Goal: Find specific page/section: Find specific page/section

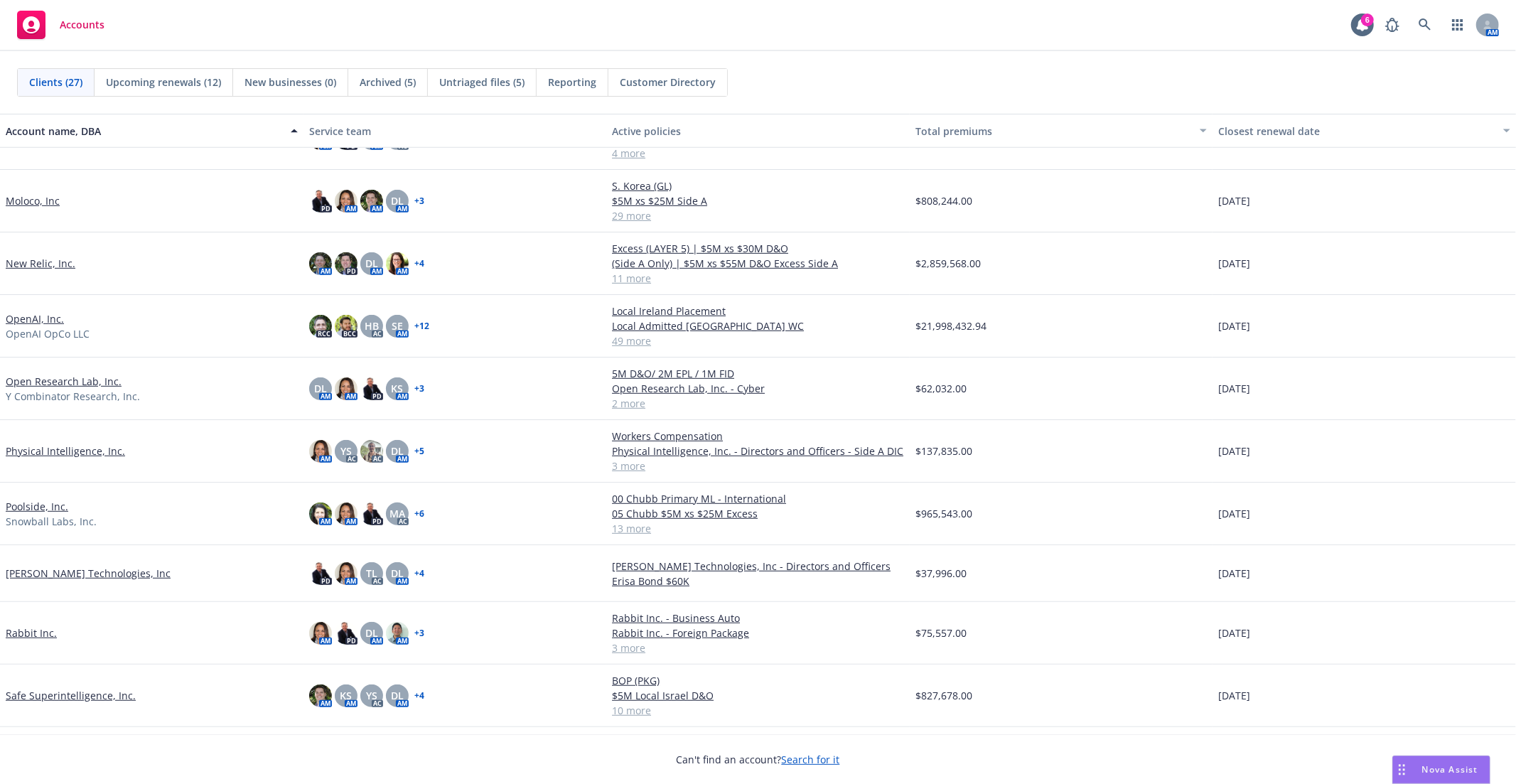
scroll to position [711, 0]
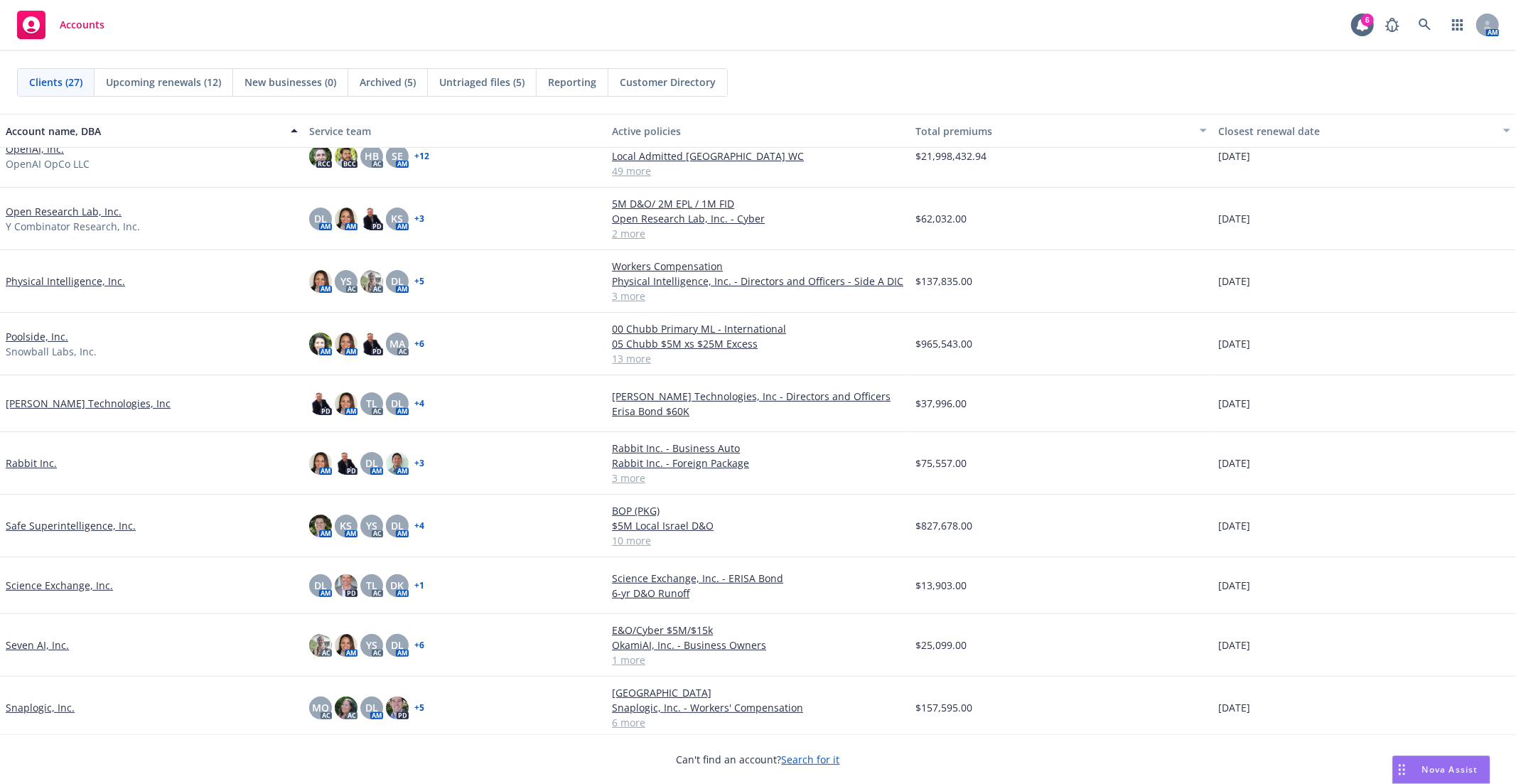
click at [39, 711] on link "Snaplogic, Inc." at bounding box center [40, 707] width 69 height 15
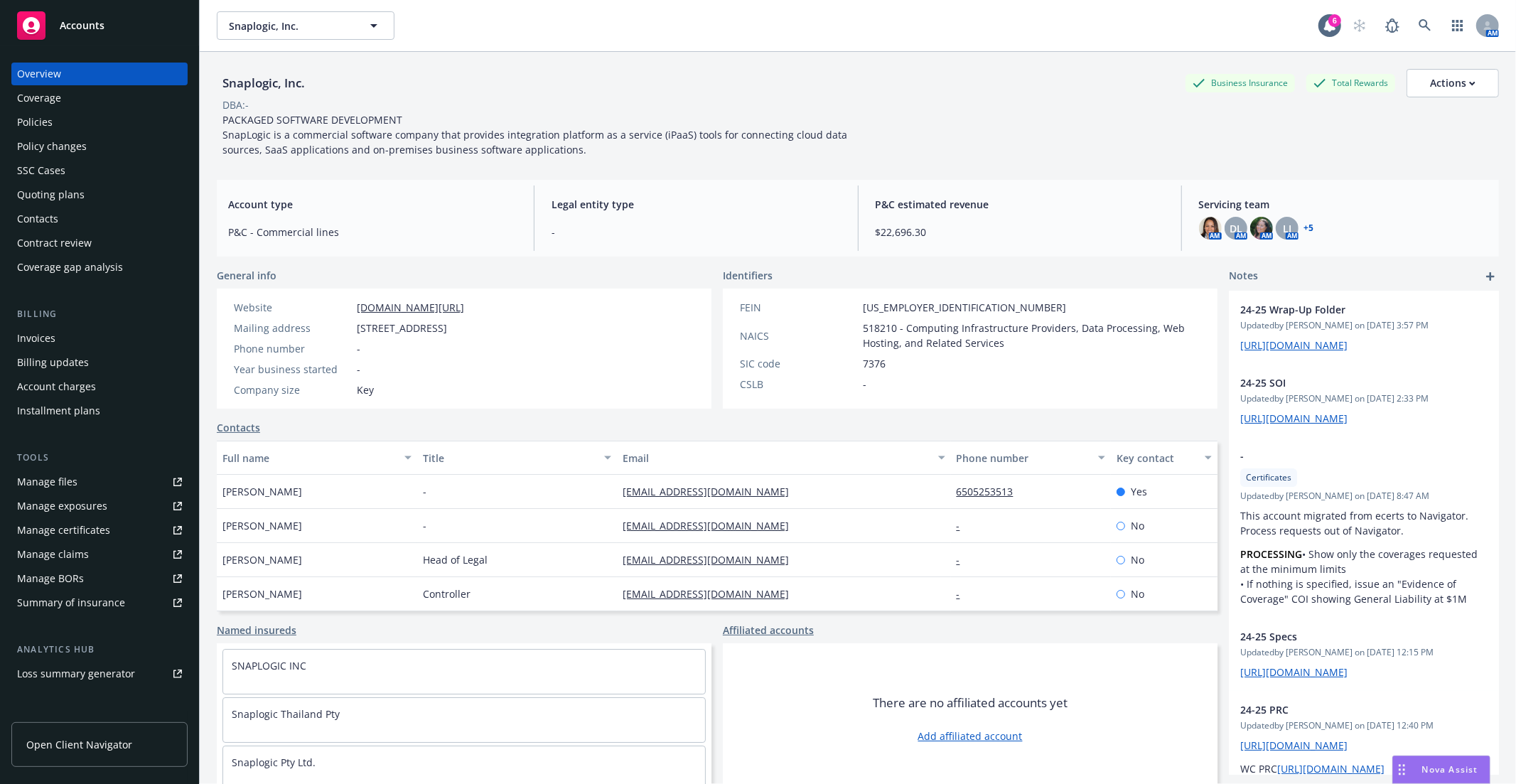
click at [82, 477] on link "Manage files" at bounding box center [100, 482] width 177 height 23
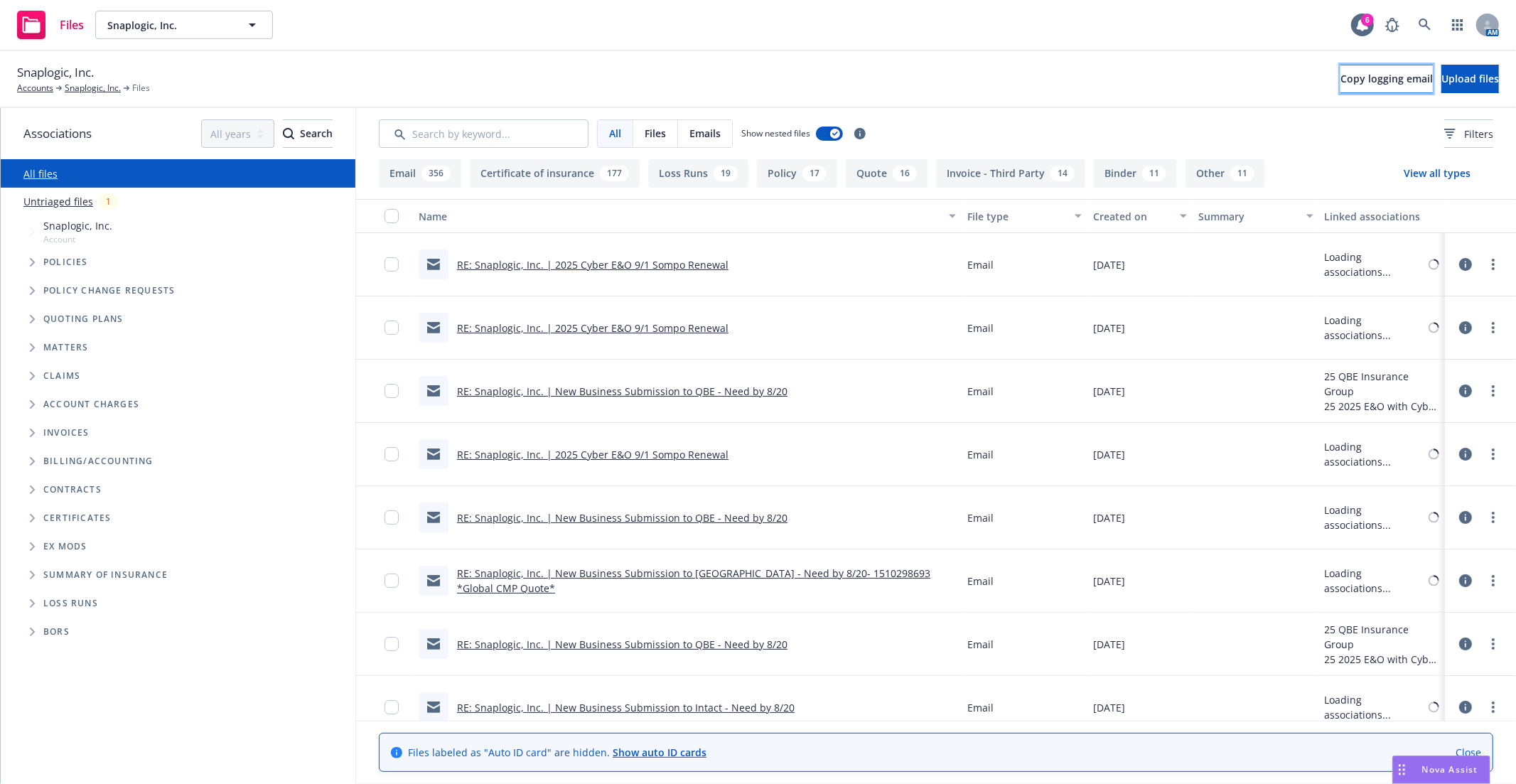
click at [1341, 88] on button "Copy logging email" at bounding box center [1387, 78] width 92 height 28
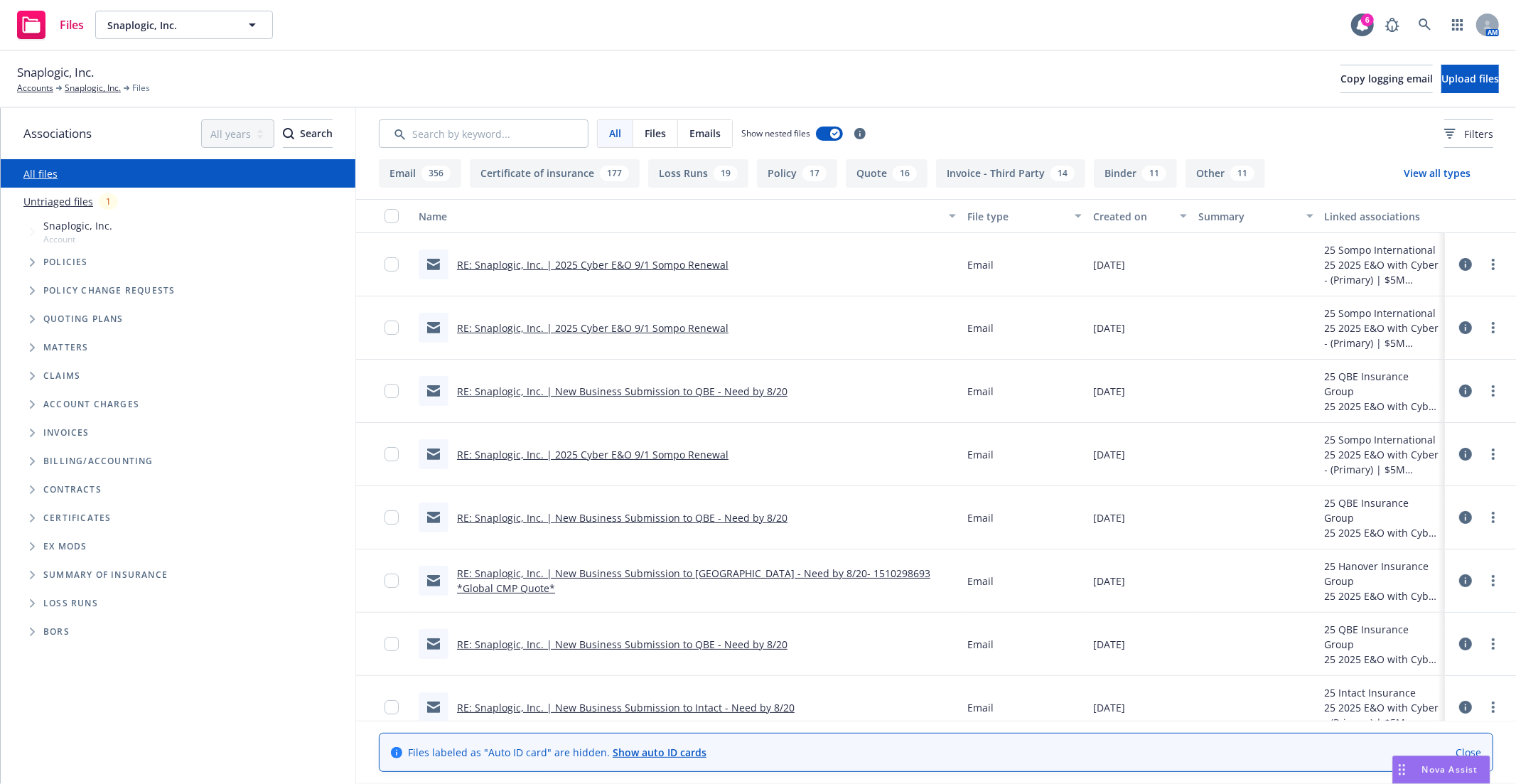
click at [423, 72] on div "Snaplogic, Inc. Accounts Snaplogic, Inc. Files Copy logging email Upload files" at bounding box center [757, 78] width 1482 height 31
click at [700, 15] on div "Files Snaplogic, Inc. Snaplogic, Inc. 6 AM" at bounding box center [758, 25] width 1516 height 51
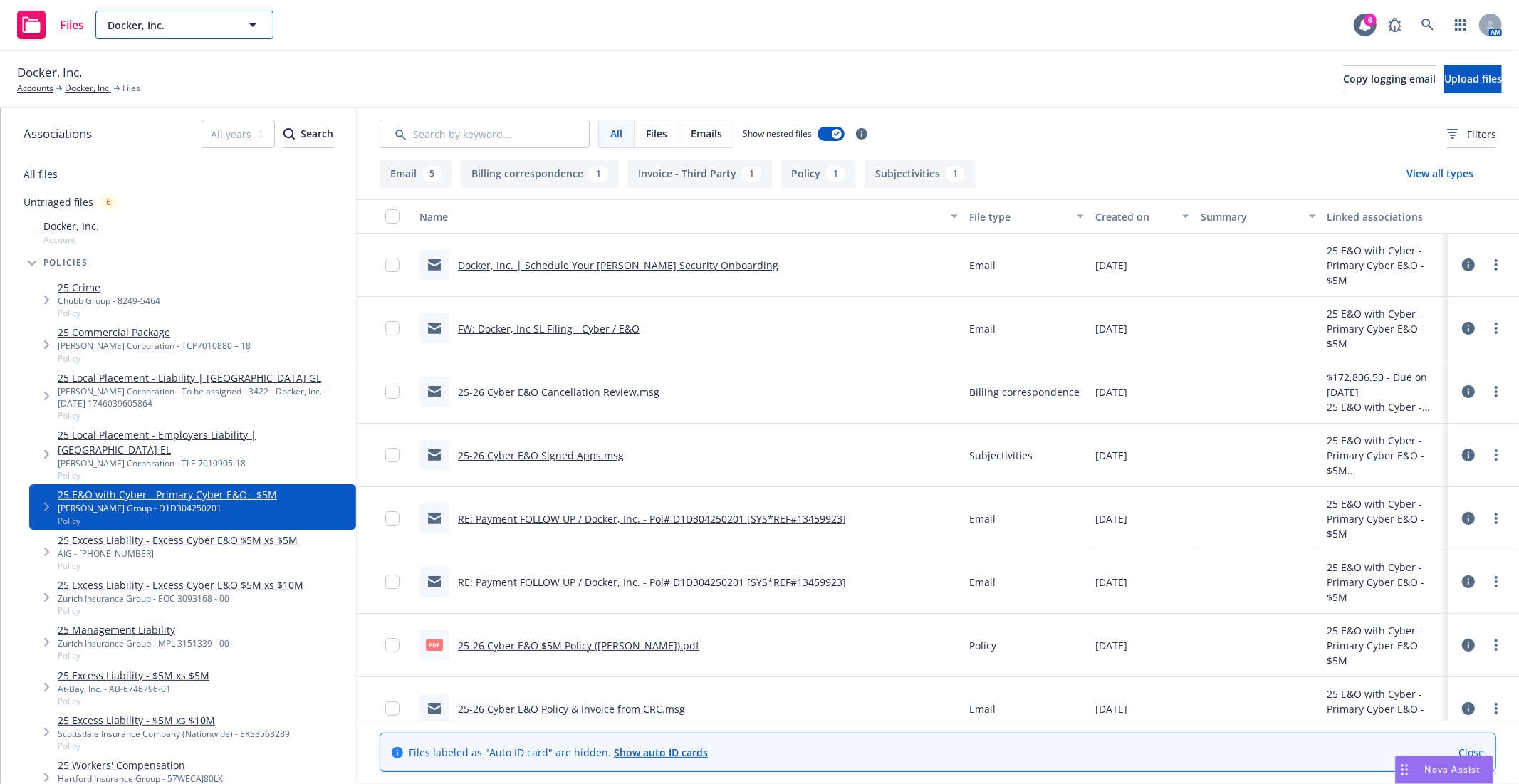
click at [168, 18] on span "Docker, Inc." at bounding box center [169, 25] width 123 height 15
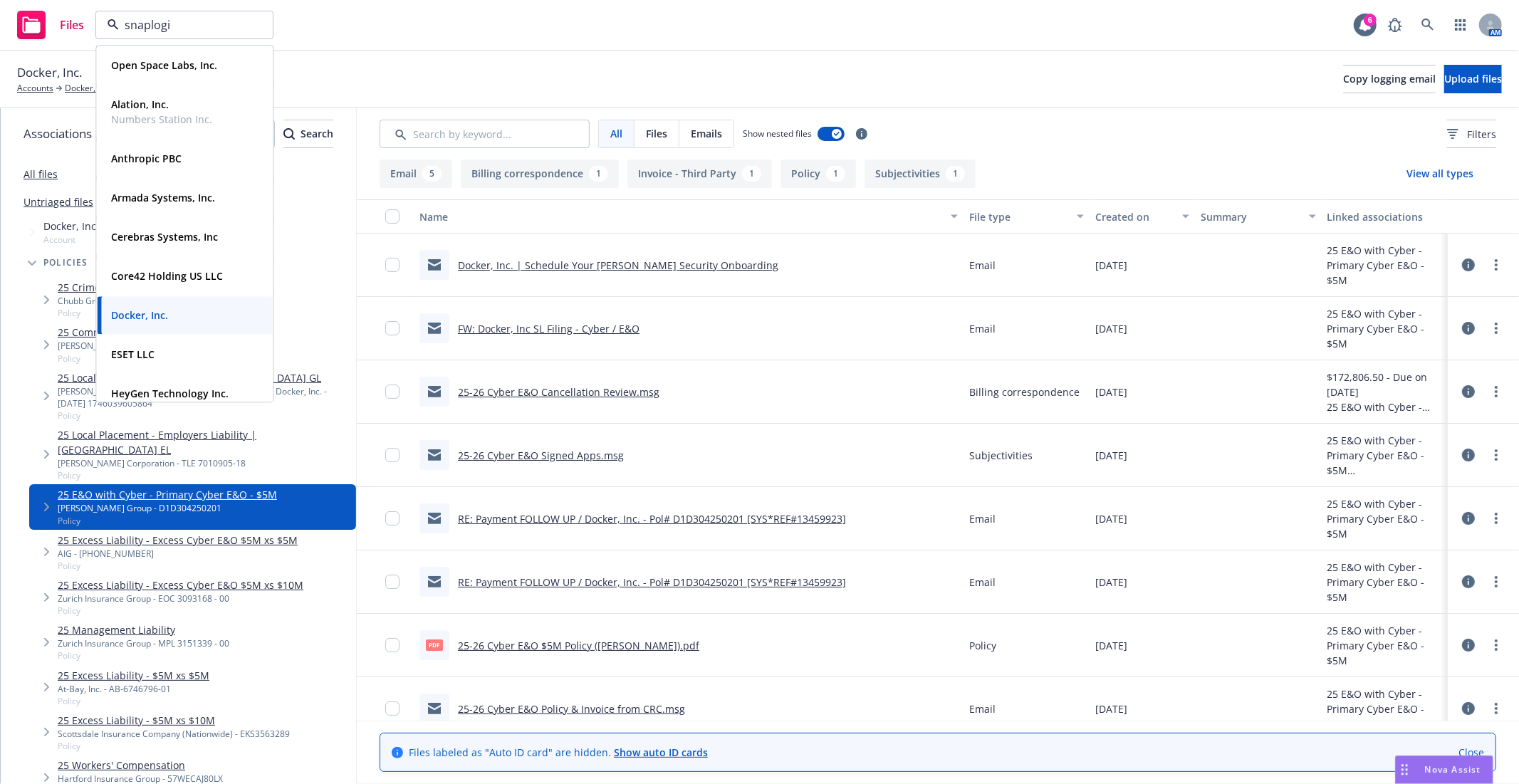
type input "snaplogic"
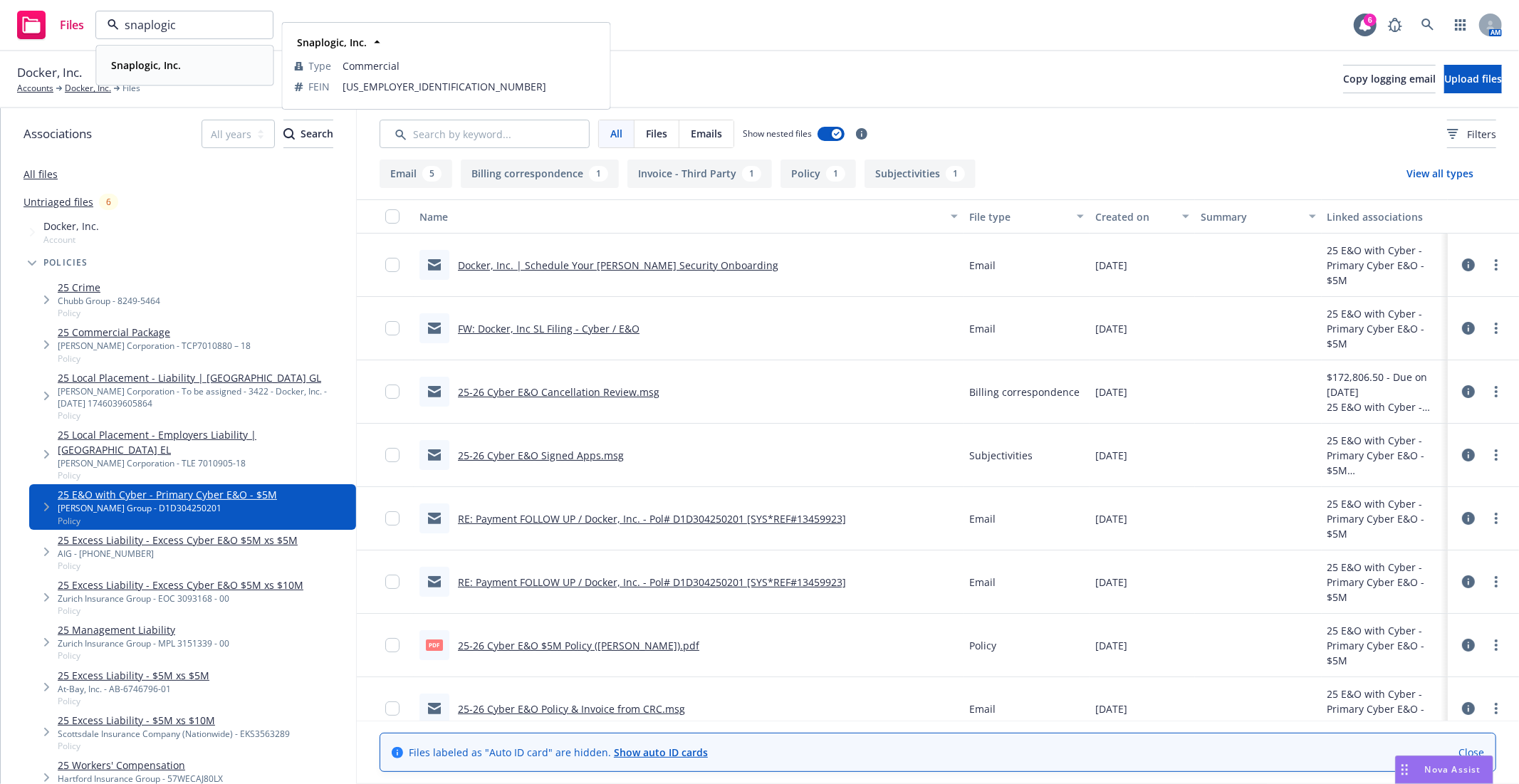
click at [165, 66] on strong "Snaplogic, Inc." at bounding box center [146, 65] width 70 height 14
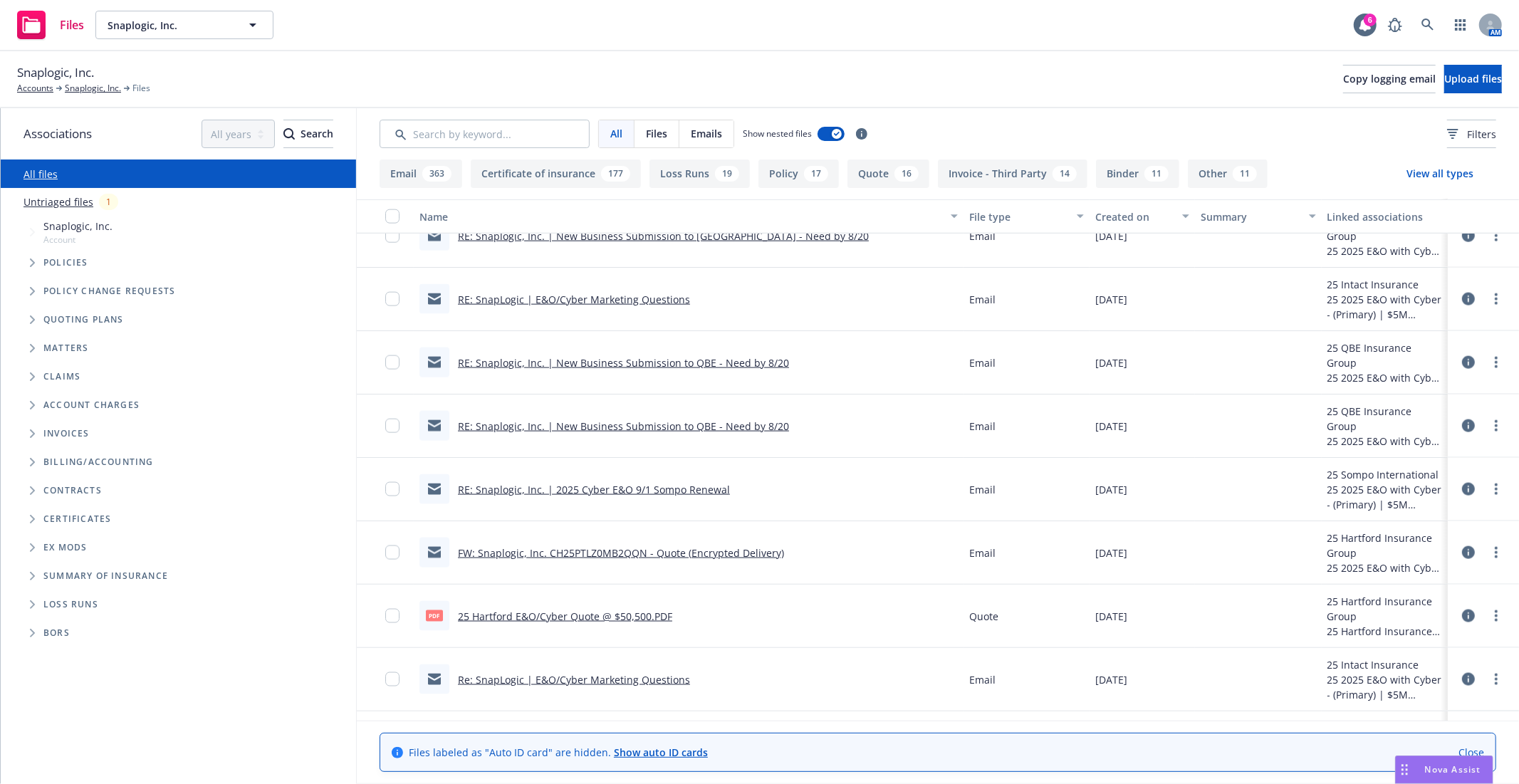
scroll to position [1661, 0]
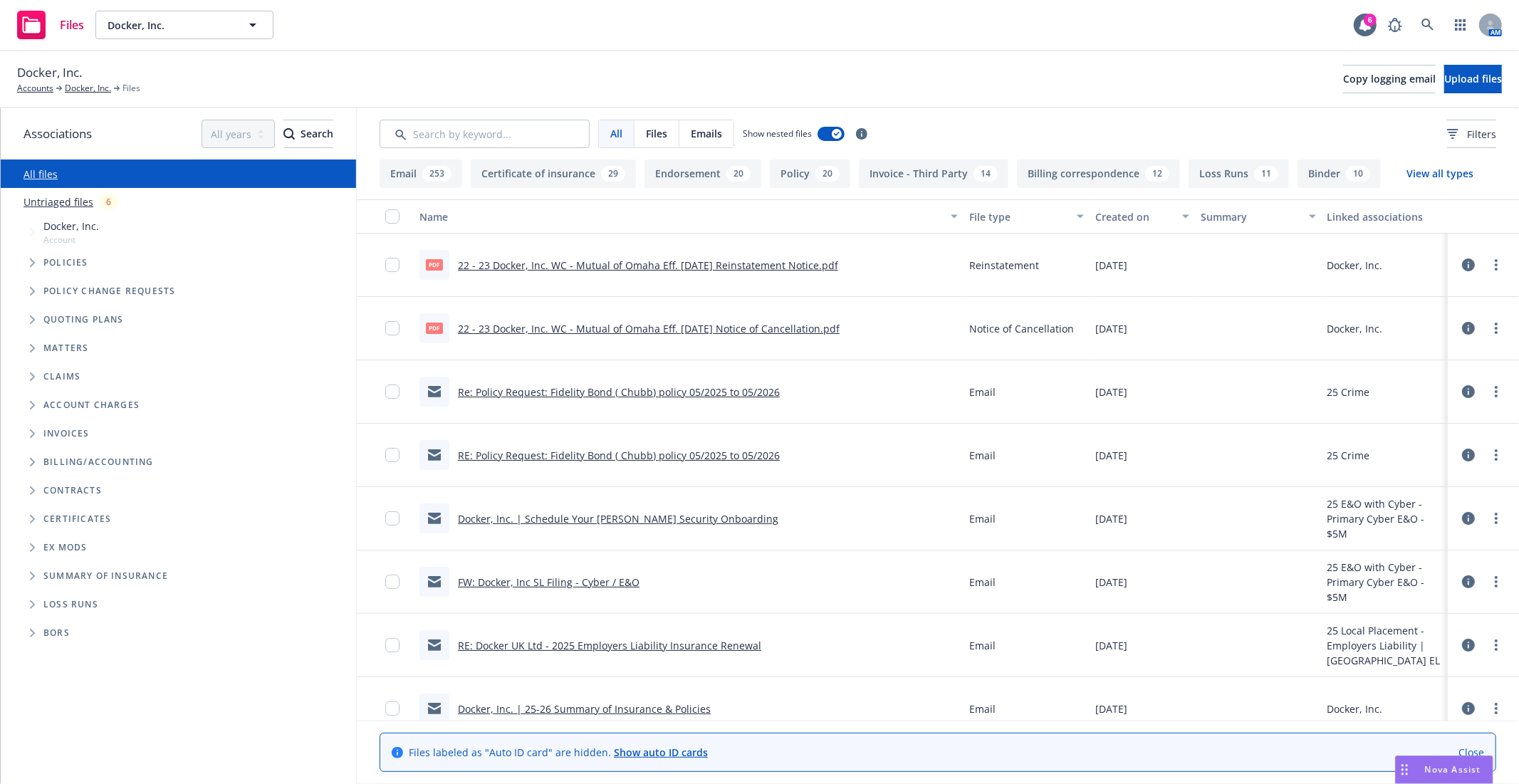
click at [33, 489] on icon "Folder Tree Example" at bounding box center [32, 491] width 5 height 9
click at [144, 522] on div "Vendor Contracts" at bounding box center [188, 515] width 312 height 23
click at [79, 540] on span "Customer Contracts" at bounding box center [112, 545] width 115 height 9
click at [45, 550] on span "Folder Tree Example" at bounding box center [43, 545] width 23 height 23
click at [42, 518] on icon "Folder Tree Example" at bounding box center [44, 516] width 6 height 9
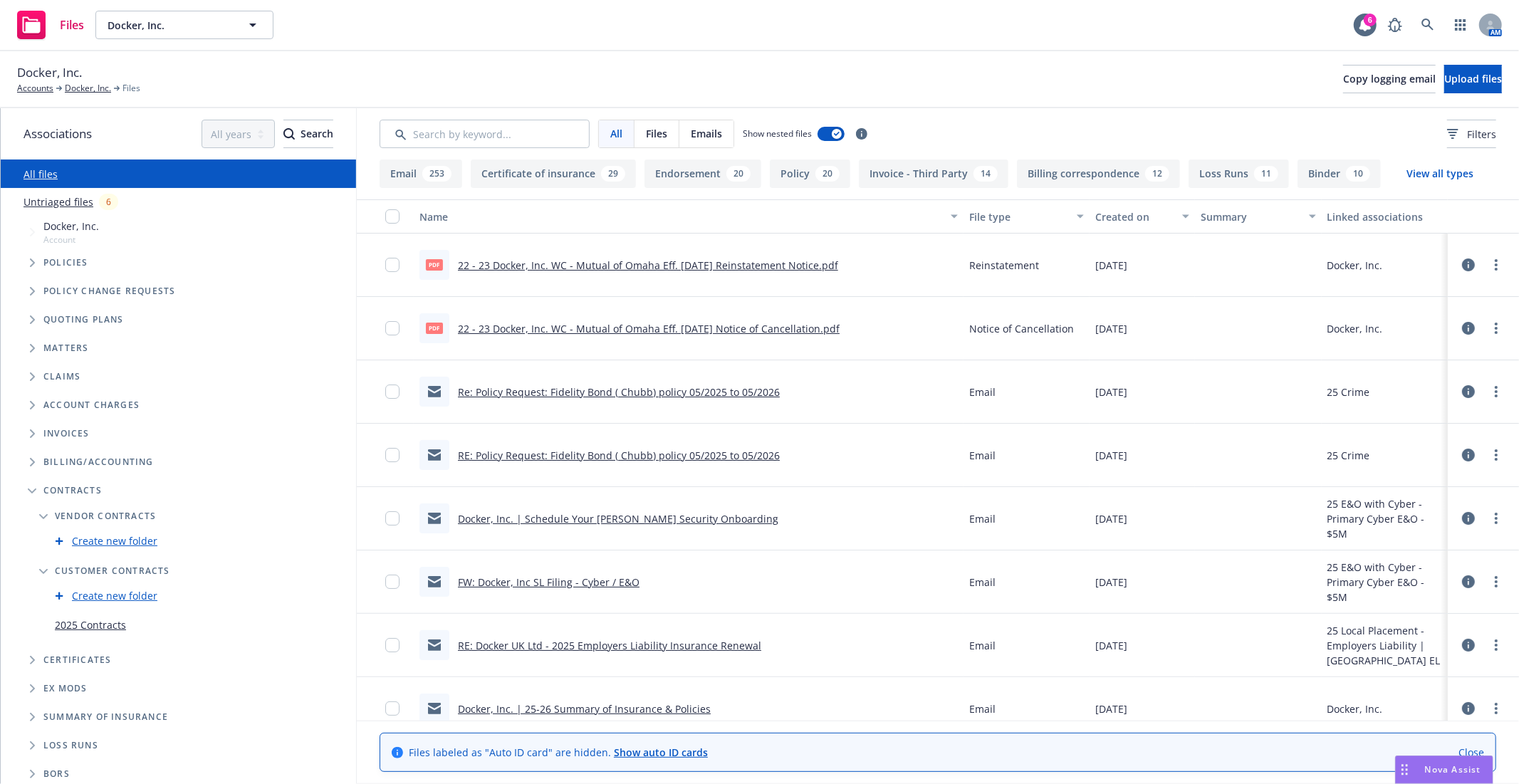
click at [117, 624] on link "2025 Contracts" at bounding box center [90, 625] width 71 height 15
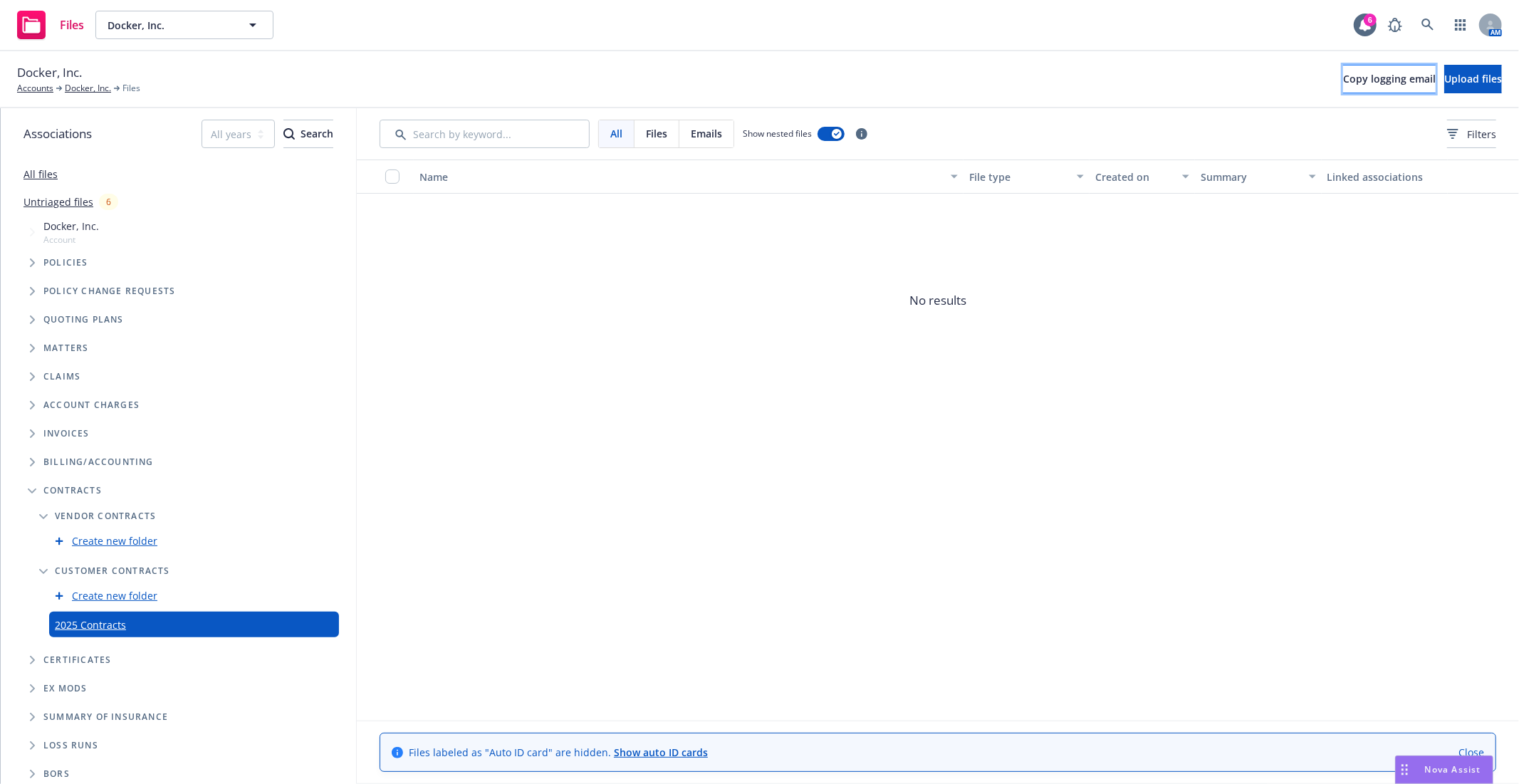
click at [1344, 79] on span "Copy logging email" at bounding box center [1389, 79] width 92 height 14
